Goal: Find specific page/section: Find specific page/section

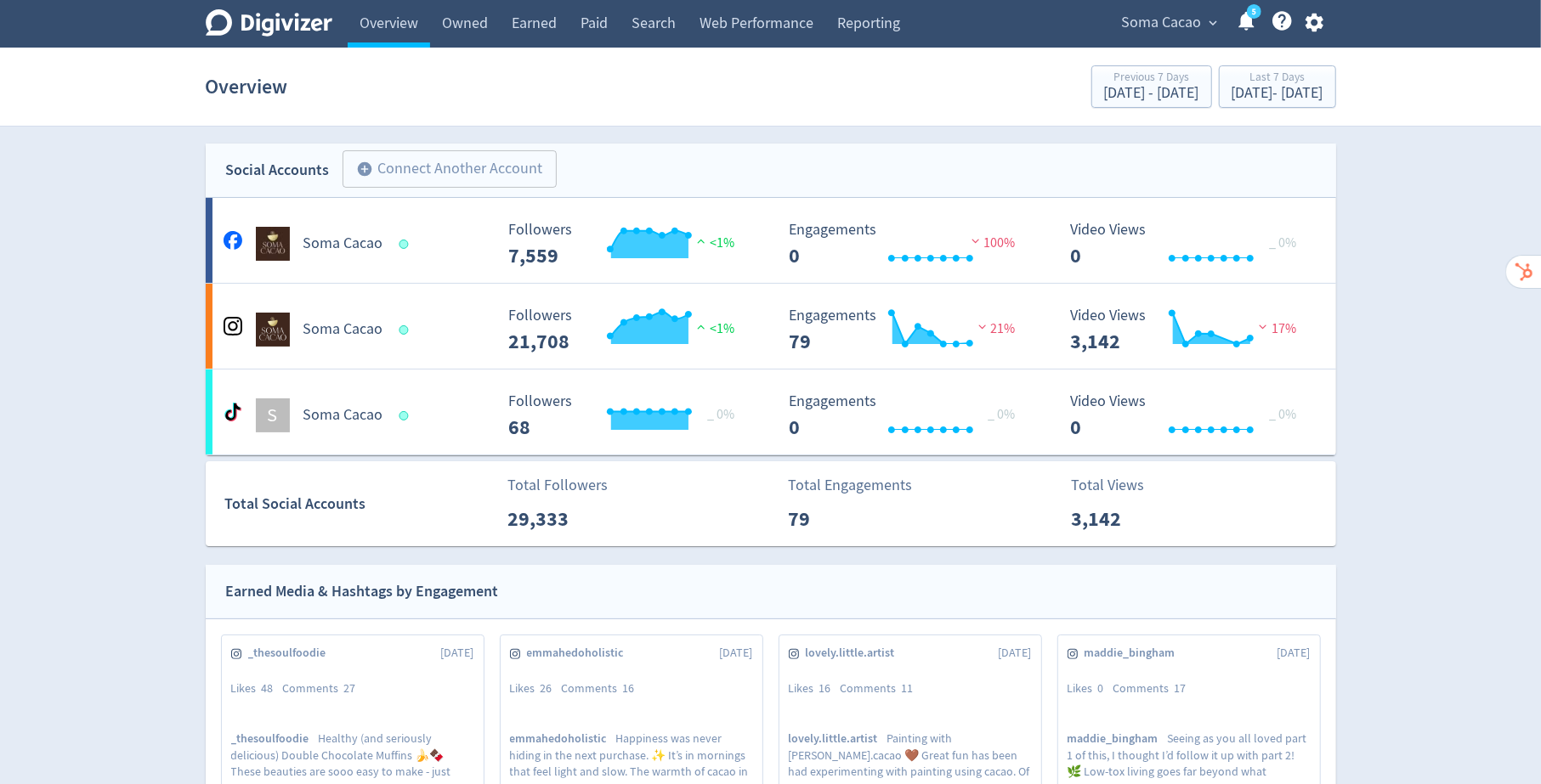
click at [1316, 26] on icon "button" at bounding box center [1315, 23] width 18 height 19
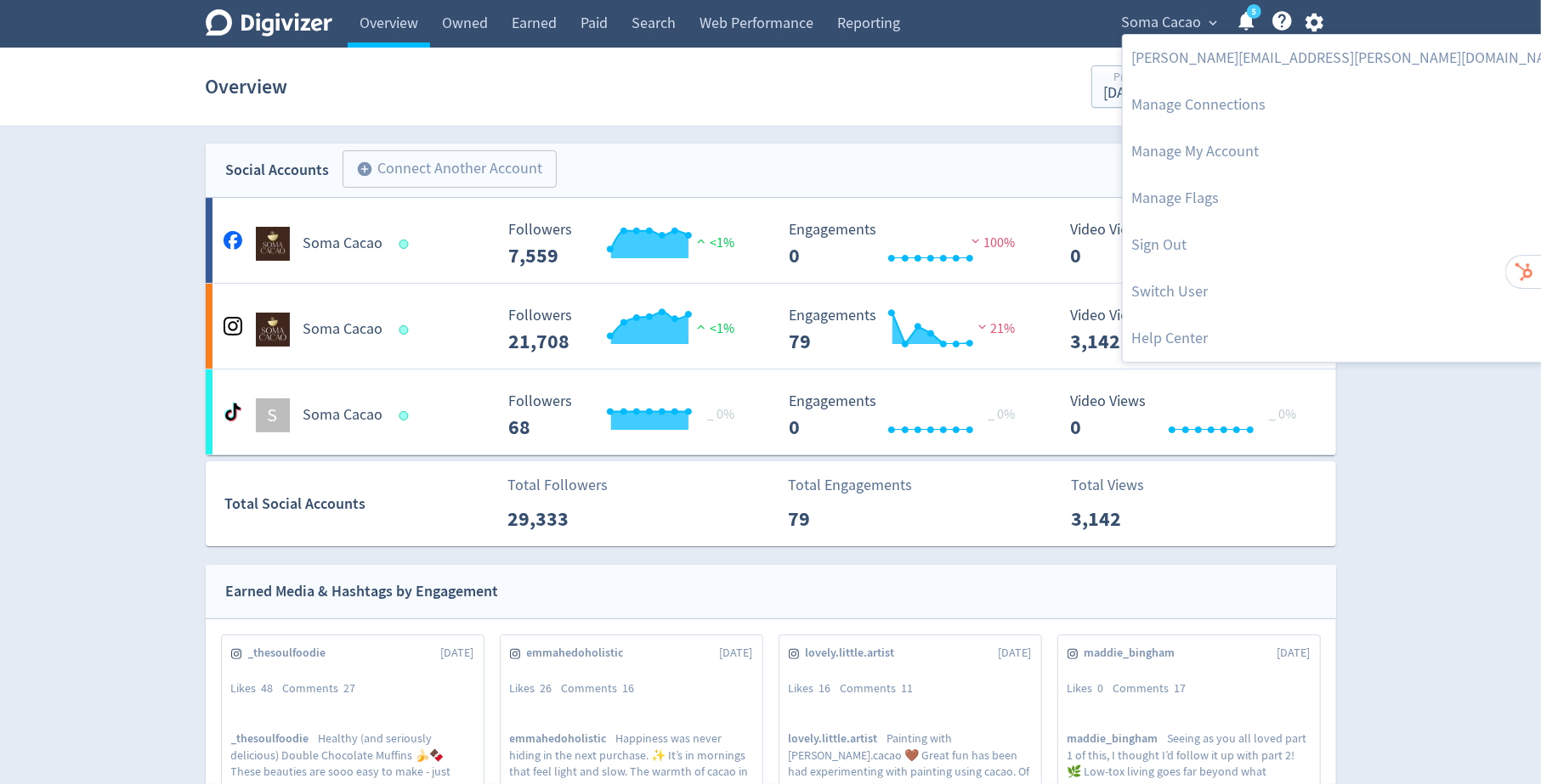
click at [1151, 14] on div at bounding box center [770, 392] width 1541 height 784
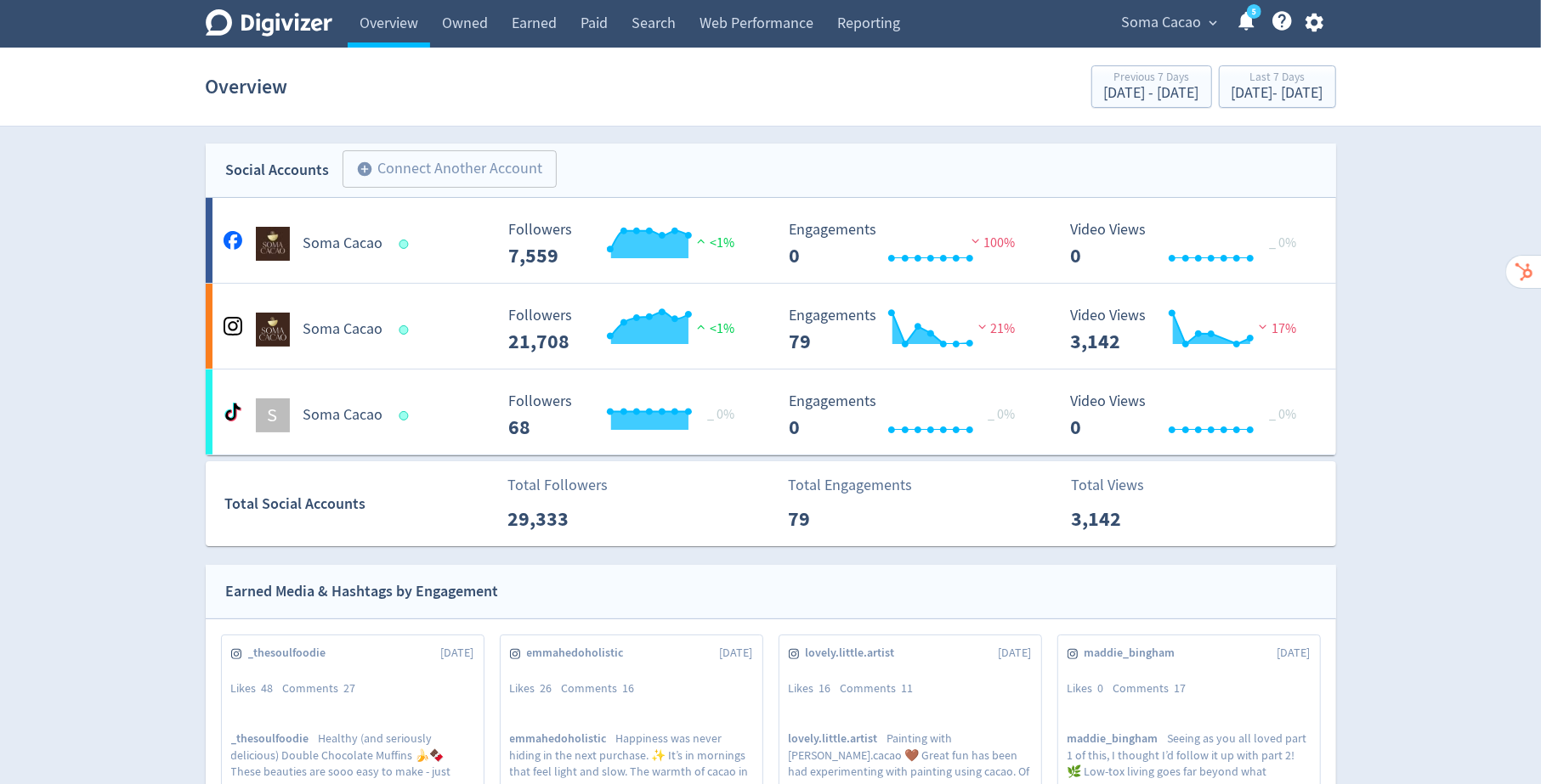
click at [1165, 24] on span "Soma Cacao" at bounding box center [1162, 23] width 80 height 27
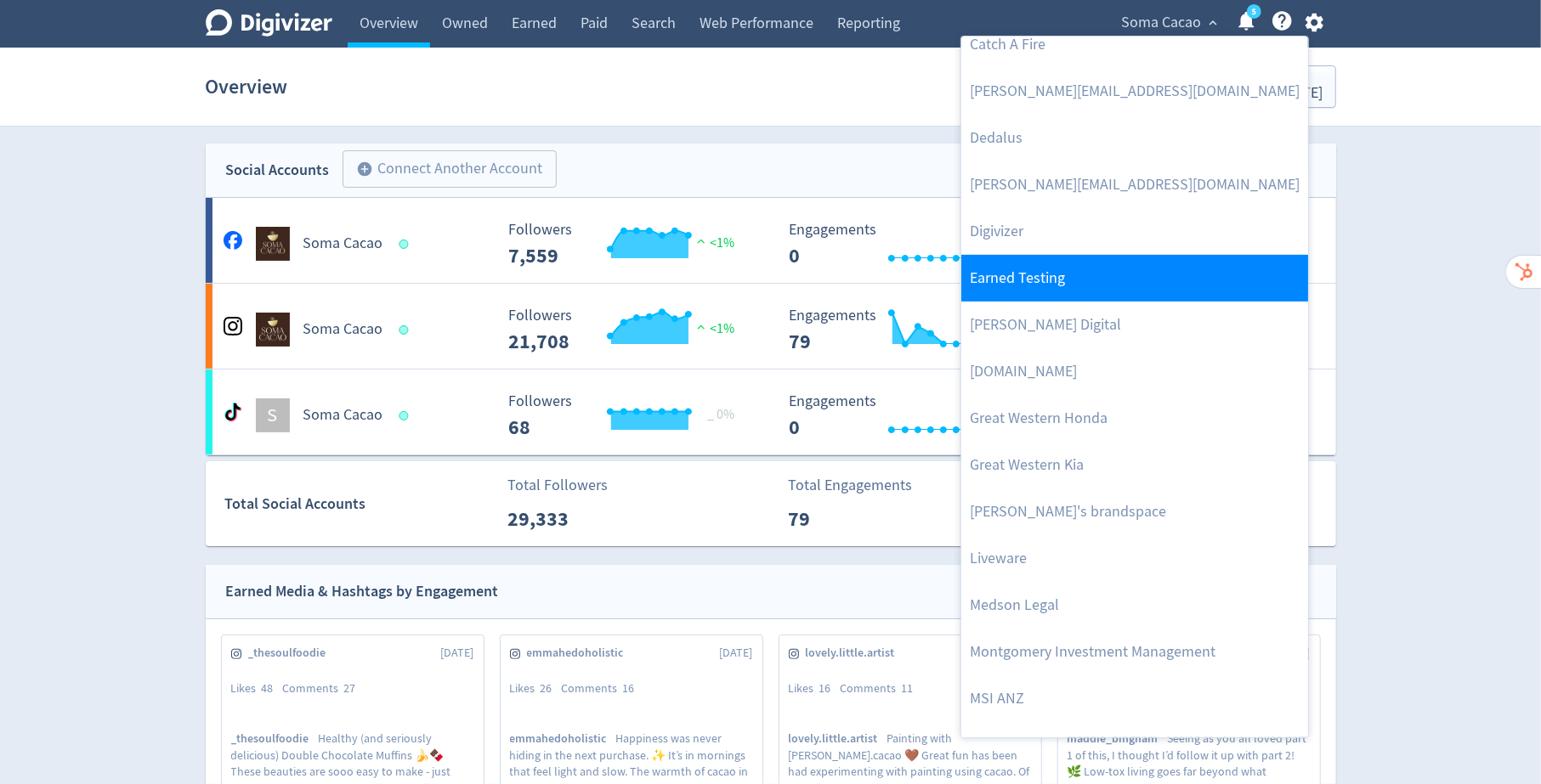
scroll to position [304, 0]
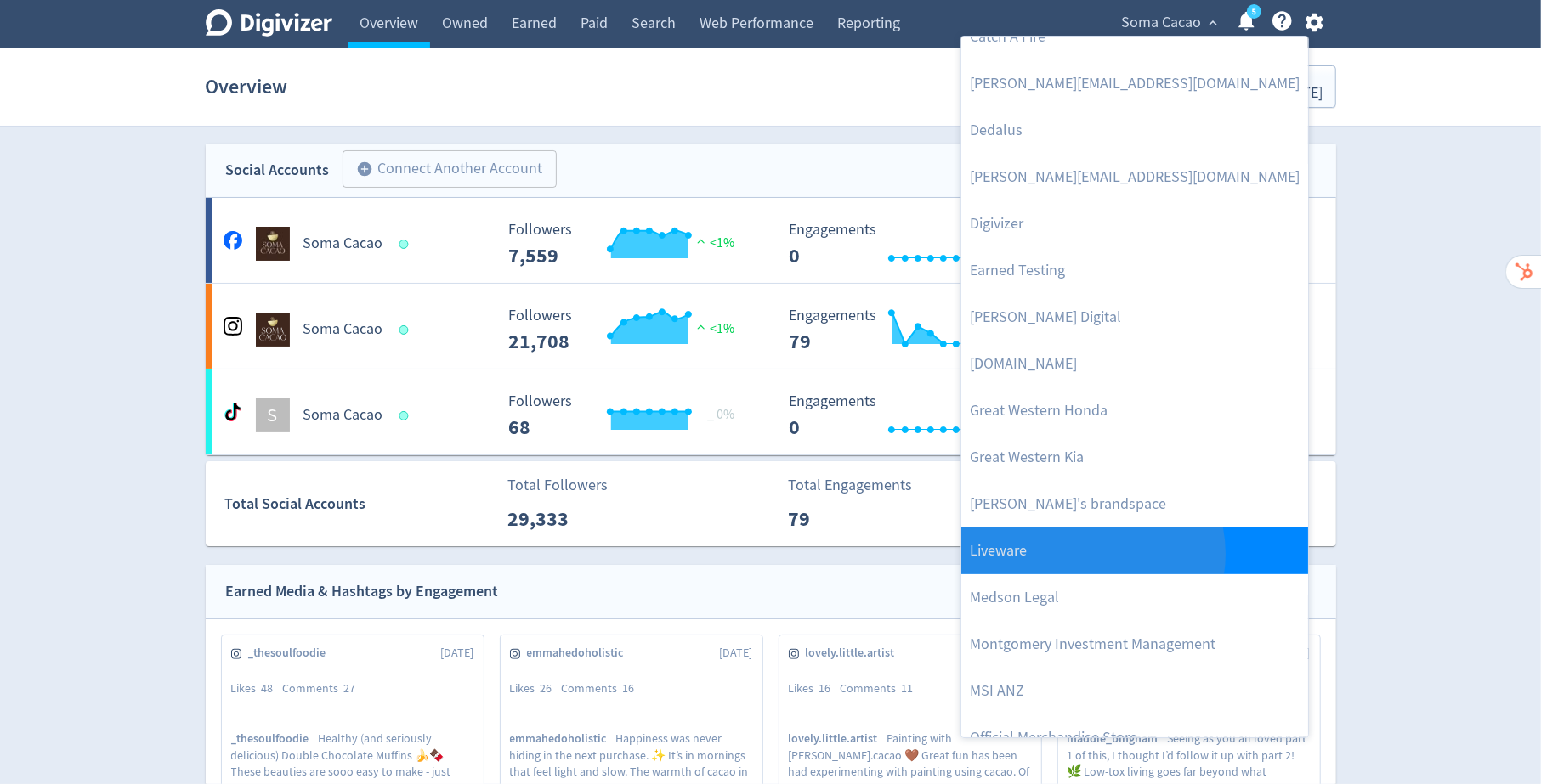
click at [1091, 553] on link "Liveware" at bounding box center [1134, 551] width 347 height 47
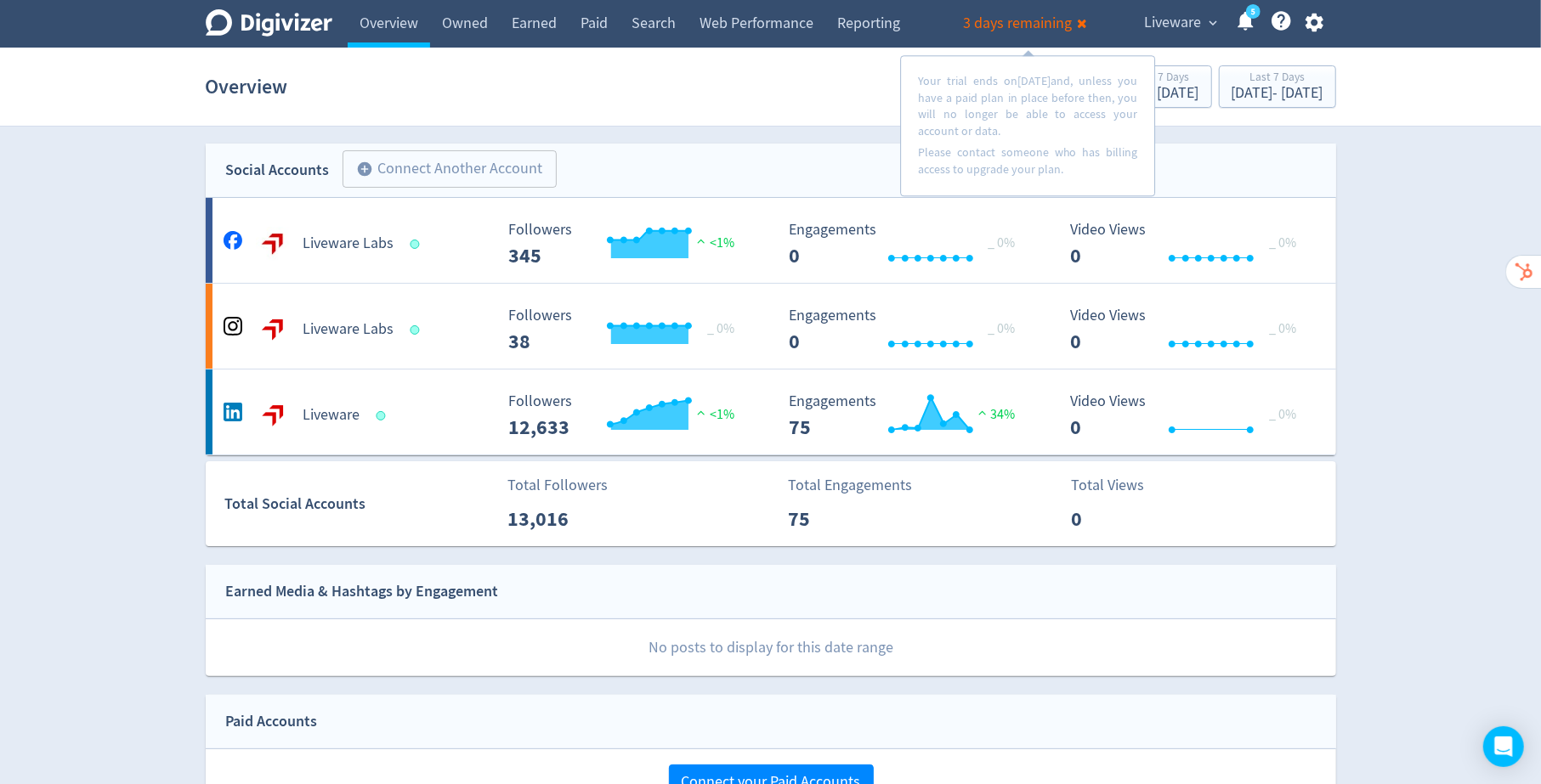
click at [97, 323] on div "Digivizer Logo [PERSON_NAME] Logo Overview Owned Earned Paid Search Web Perform…" at bounding box center [770, 743] width 1541 height 1487
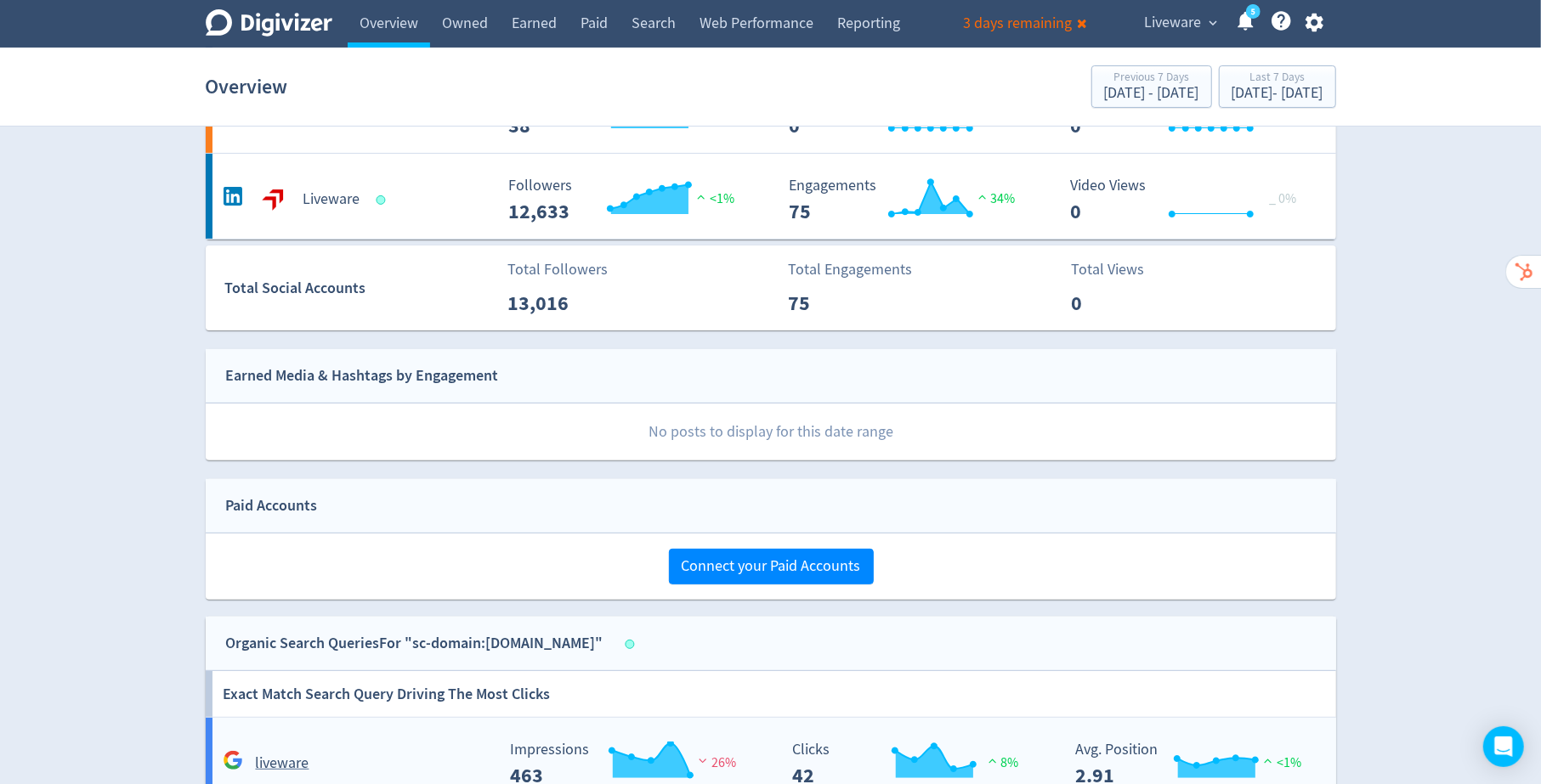
scroll to position [0, 0]
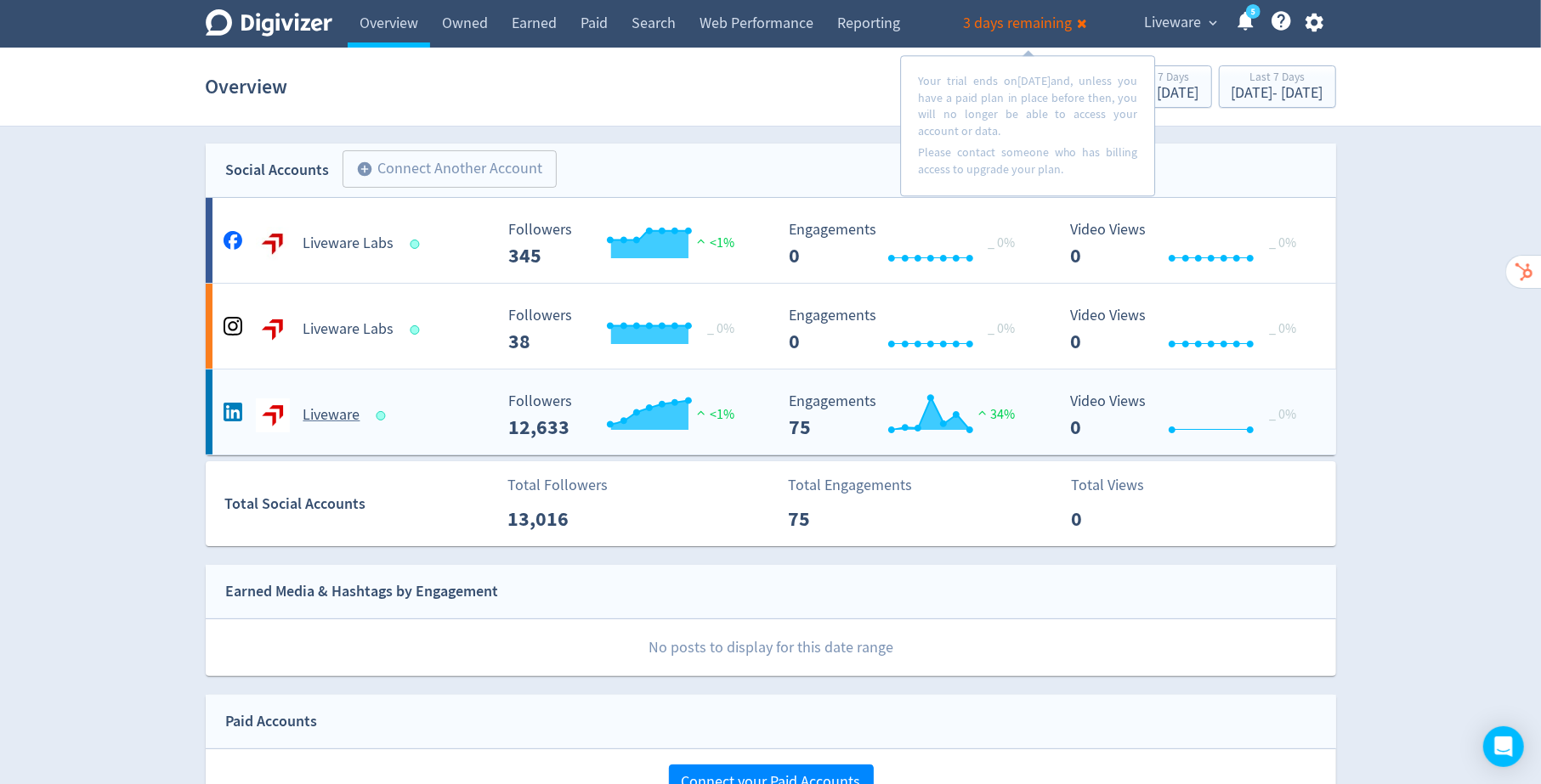
click at [472, 425] on div "Liveware" at bounding box center [356, 416] width 274 height 34
